Goal: Task Accomplishment & Management: Manage account settings

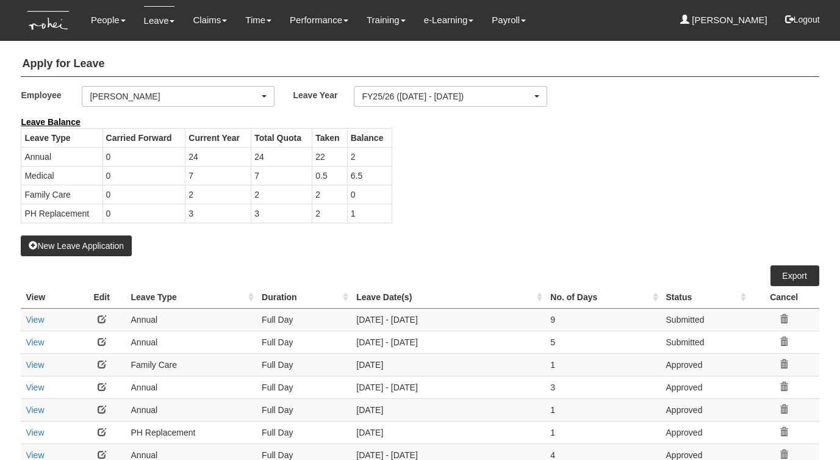
select select "50"
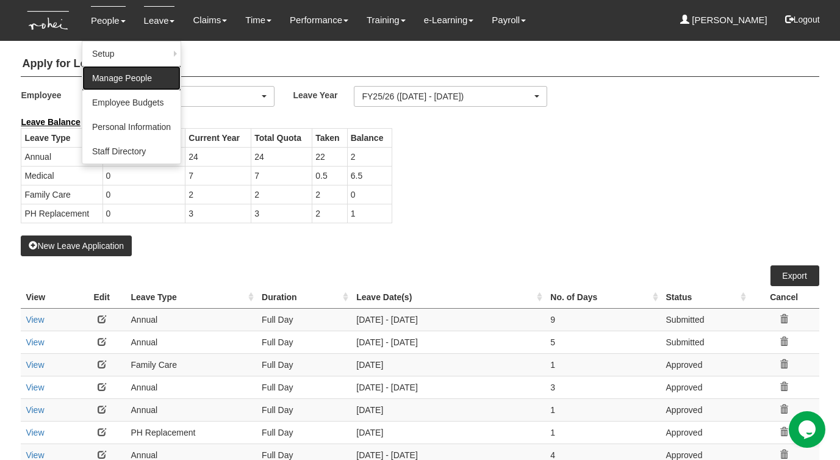
click at [96, 71] on link "Manage People" at bounding box center [131, 78] width 98 height 24
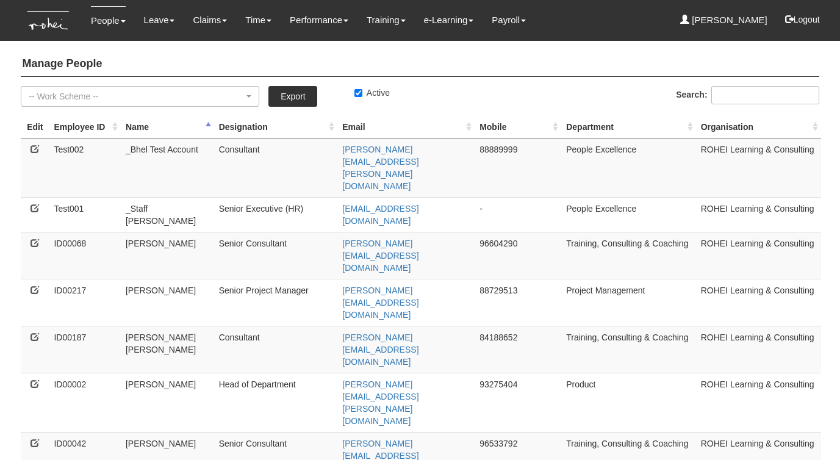
select select "50"
click at [728, 95] on input "Search:" at bounding box center [765, 95] width 108 height 18
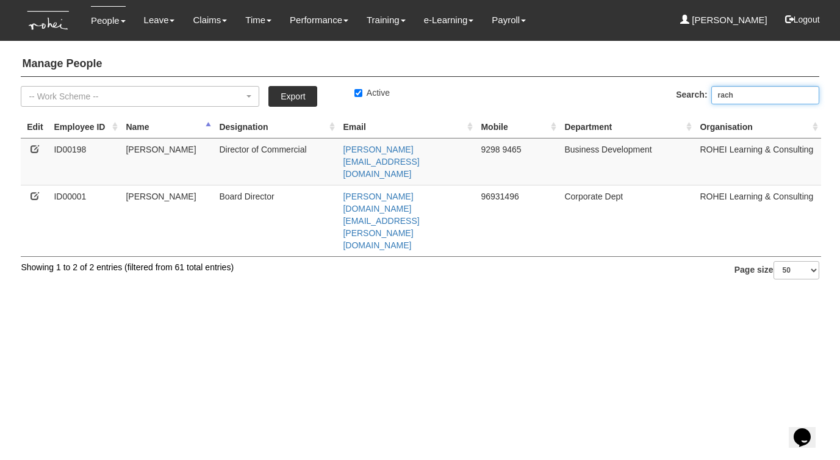
type input "rach"
click at [35, 192] on icon at bounding box center [35, 196] width 9 height 9
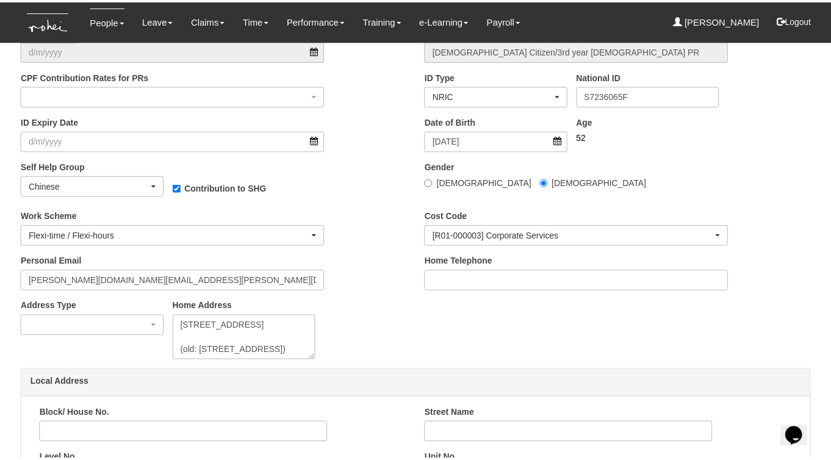
scroll to position [567, 0]
